Goal: Task Accomplishment & Management: Manage account settings

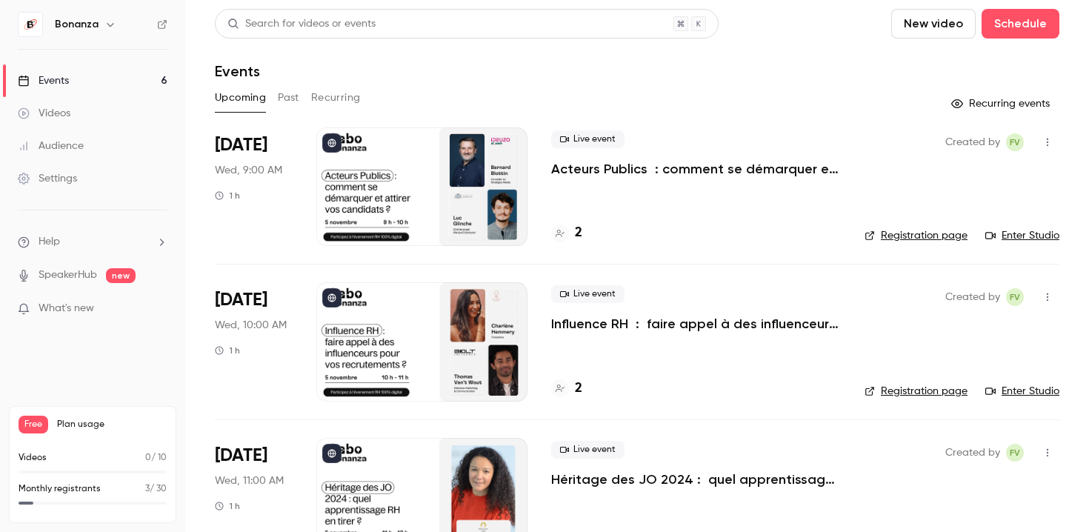
scroll to position [107, 0]
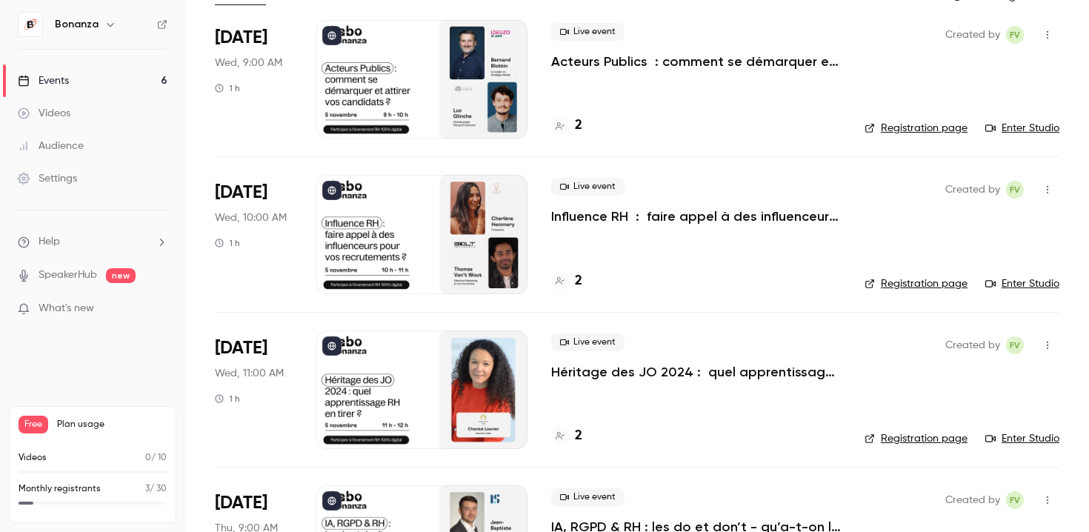
click at [484, 223] on div at bounding box center [421, 234] width 211 height 119
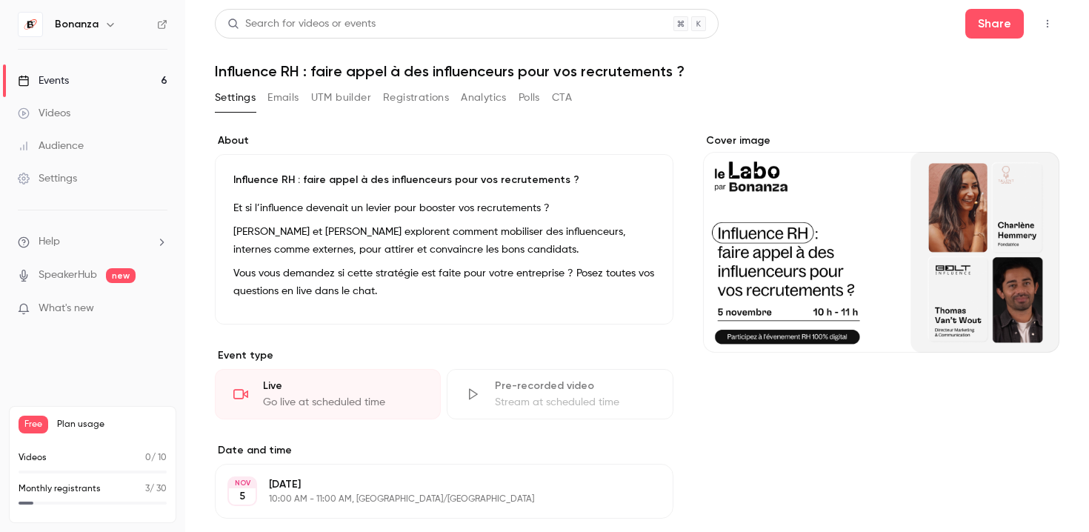
click at [1029, 332] on button "Cover image" at bounding box center [1033, 326] width 30 height 30
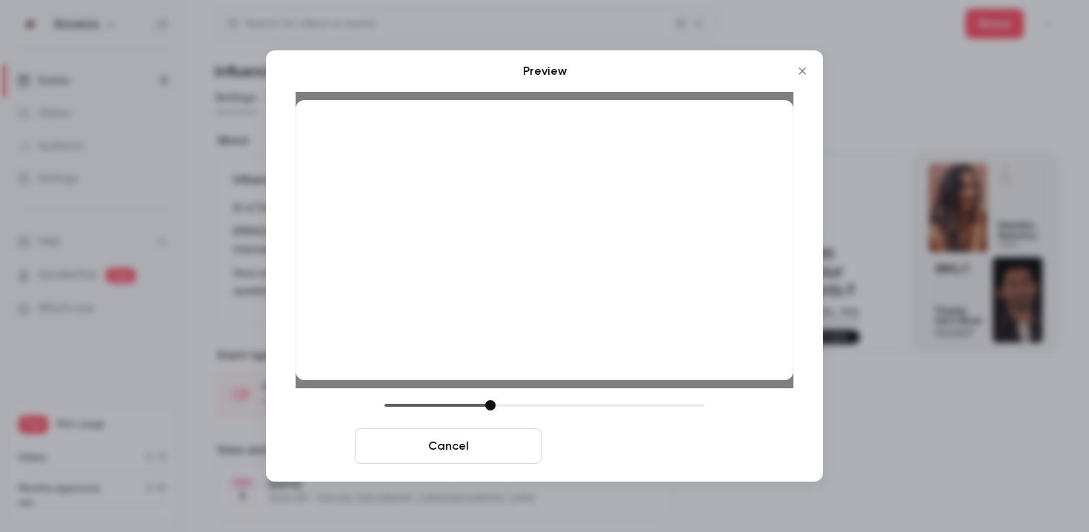
click at [687, 456] on button "Save cover" at bounding box center [640, 446] width 187 height 36
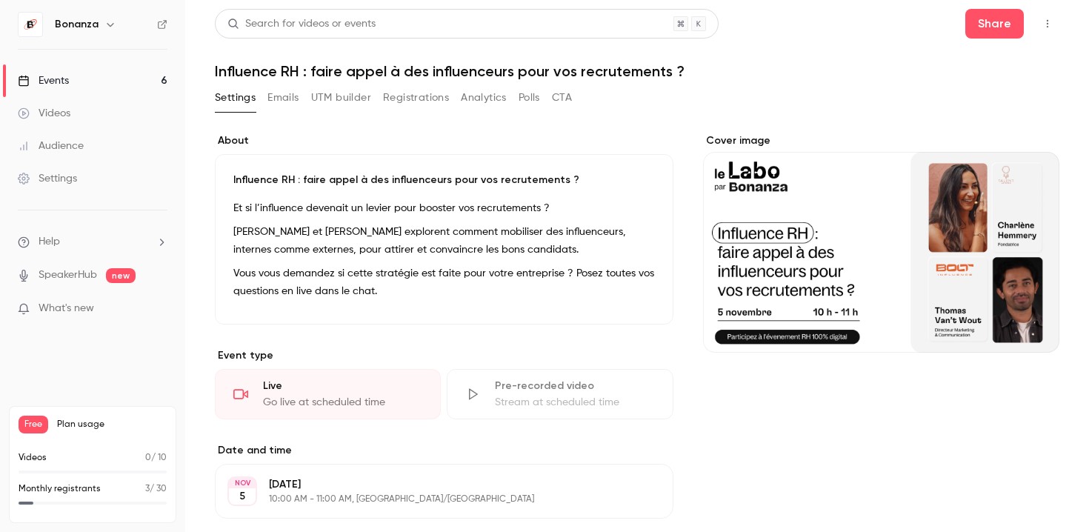
click at [41, 80] on div "Events" at bounding box center [43, 80] width 51 height 15
